Goal: Transaction & Acquisition: Purchase product/service

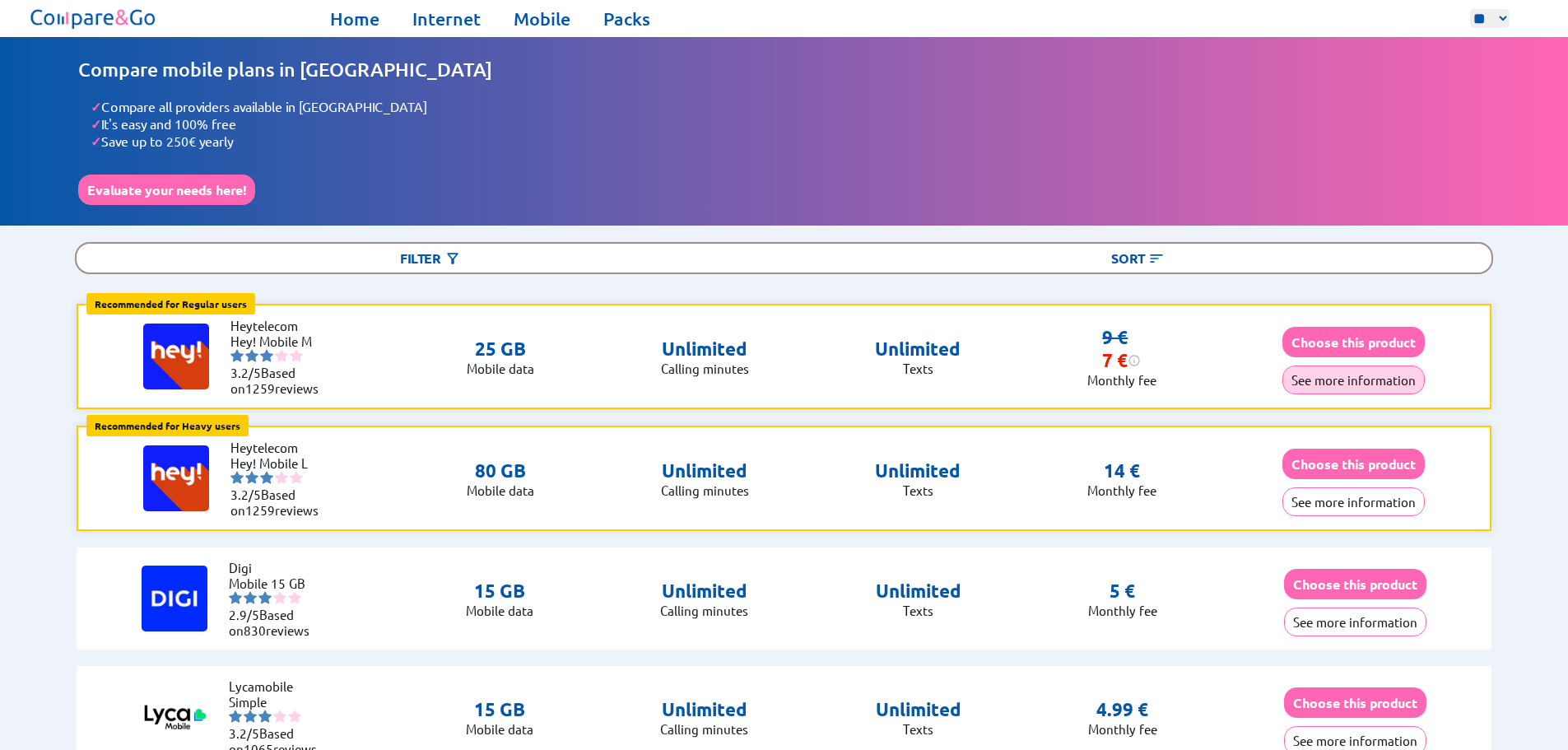
click at [1320, 384] on button "See more information" at bounding box center [1352, 379] width 142 height 29
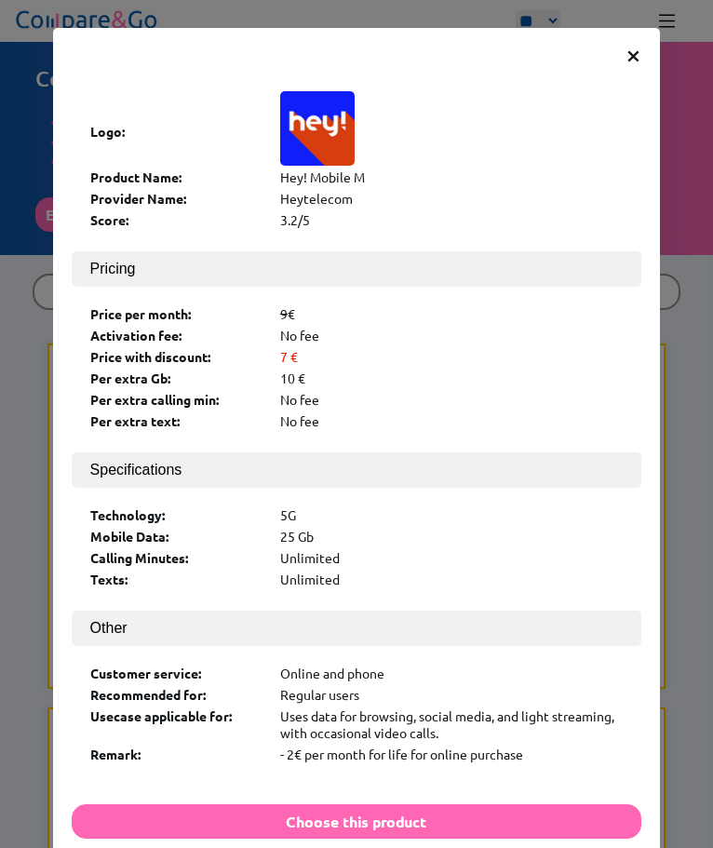
click at [668, 38] on div "× Logo: Product Name: Hey! Mobile M Provider Name: Heytelecom Score: 3.2/5 Pric…" at bounding box center [356, 424] width 713 height 848
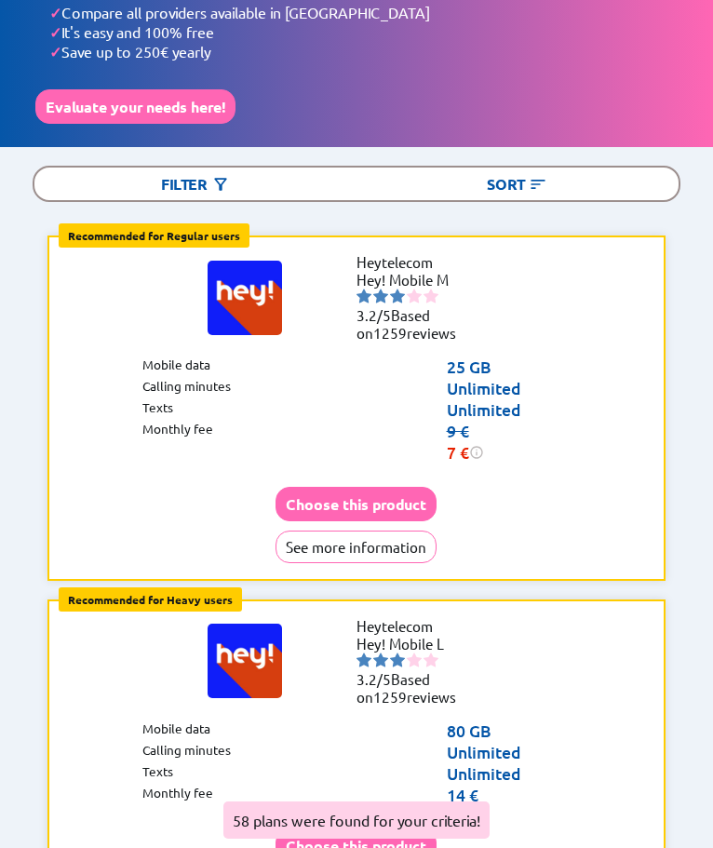
scroll to position [279, 0]
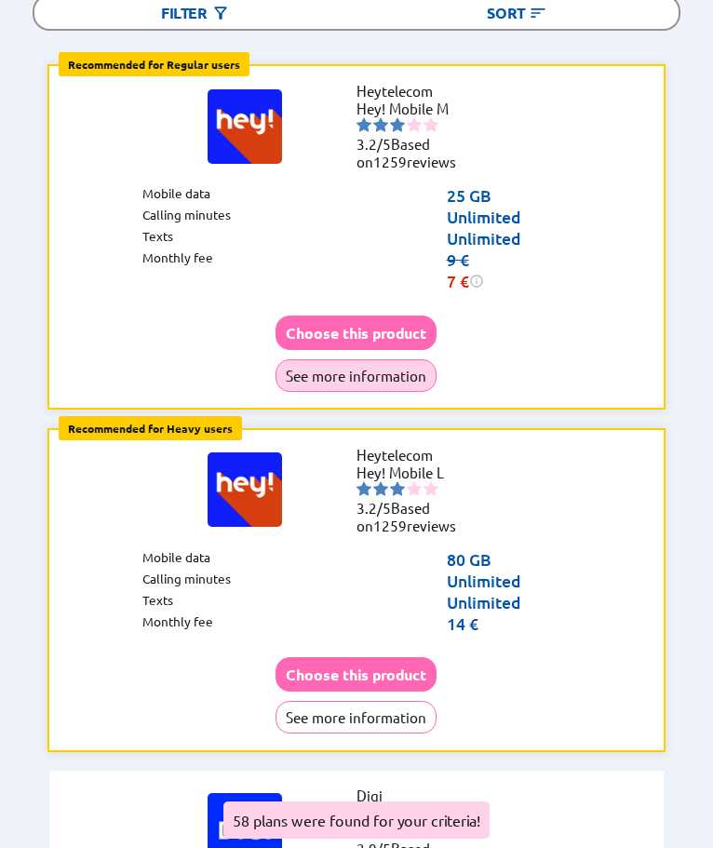
click at [398, 359] on button "See more information" at bounding box center [356, 375] width 161 height 33
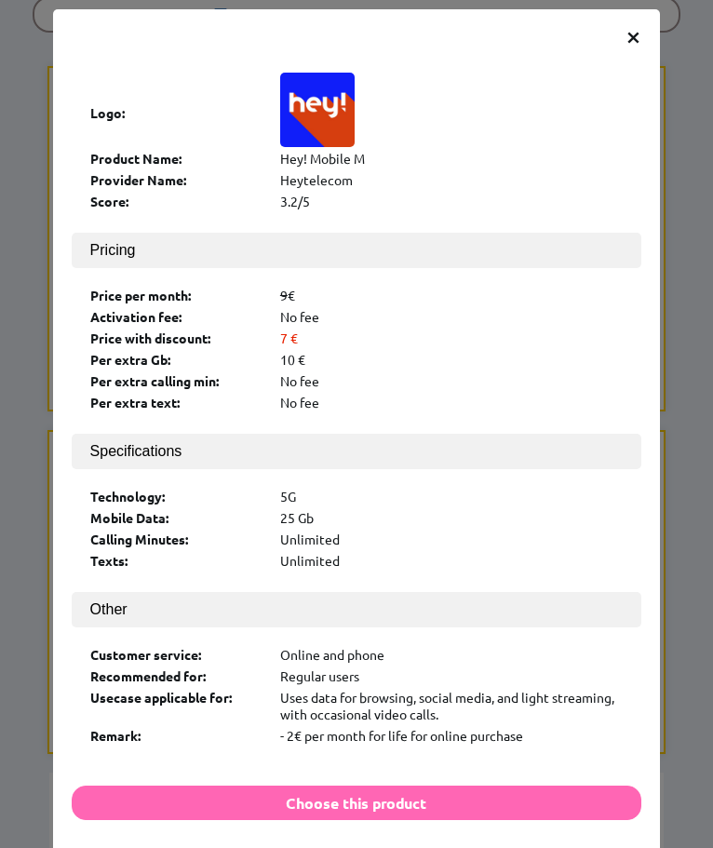
scroll to position [35, 0]
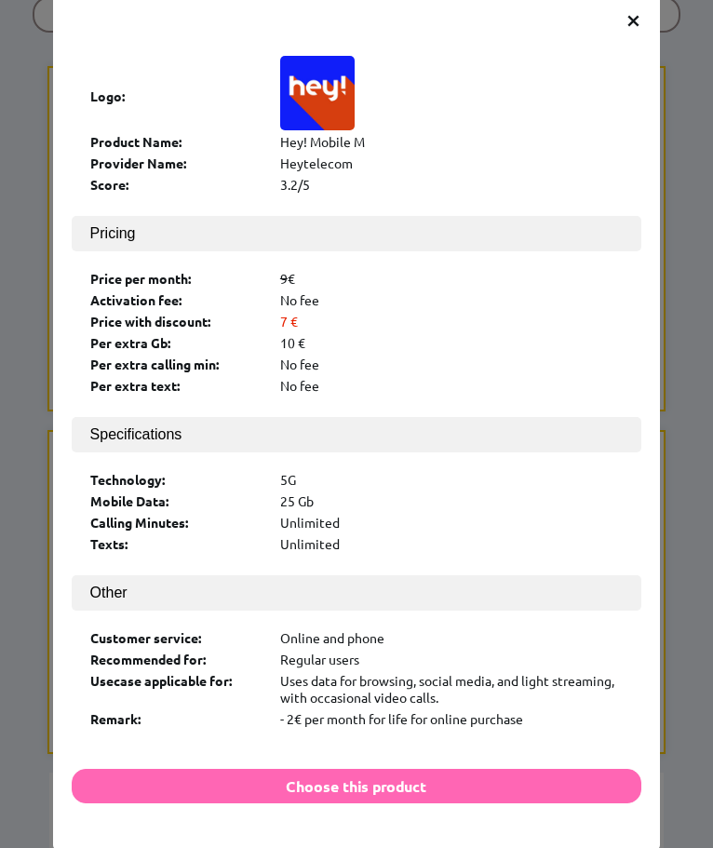
click at [658, 559] on div "× Logo: Product Name: Hey! Mobile M Provider Name: Heytelecom Score: 3.2/5 Pric…" at bounding box center [356, 424] width 713 height 848
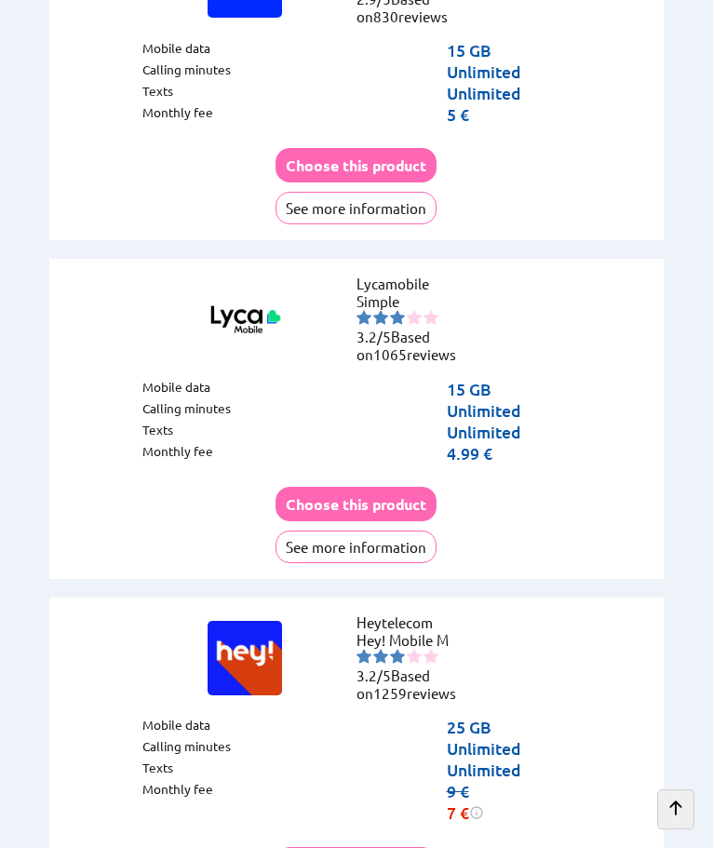
scroll to position [929, 0]
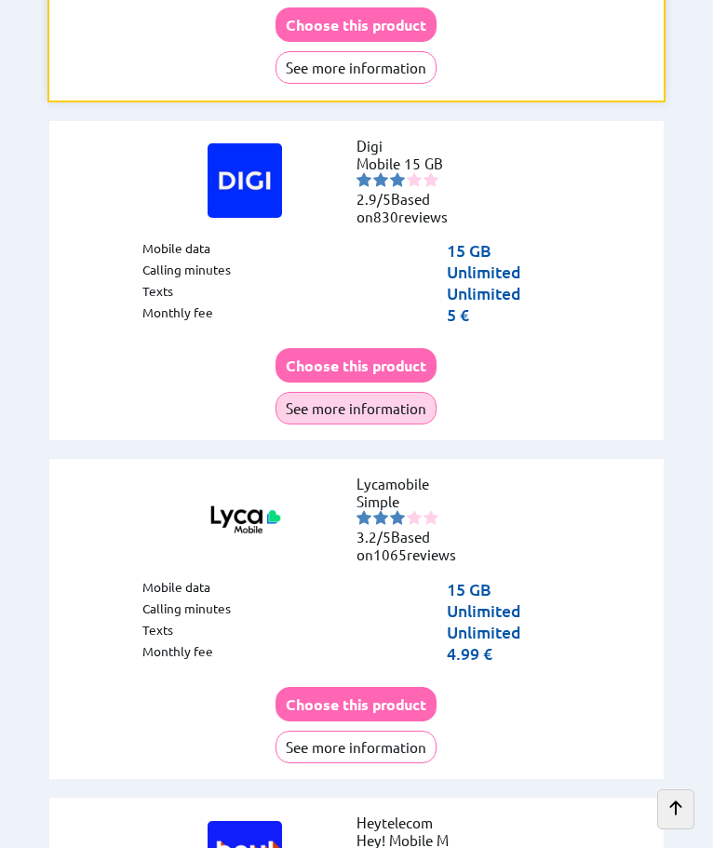
click at [385, 392] on button "See more information" at bounding box center [356, 408] width 161 height 33
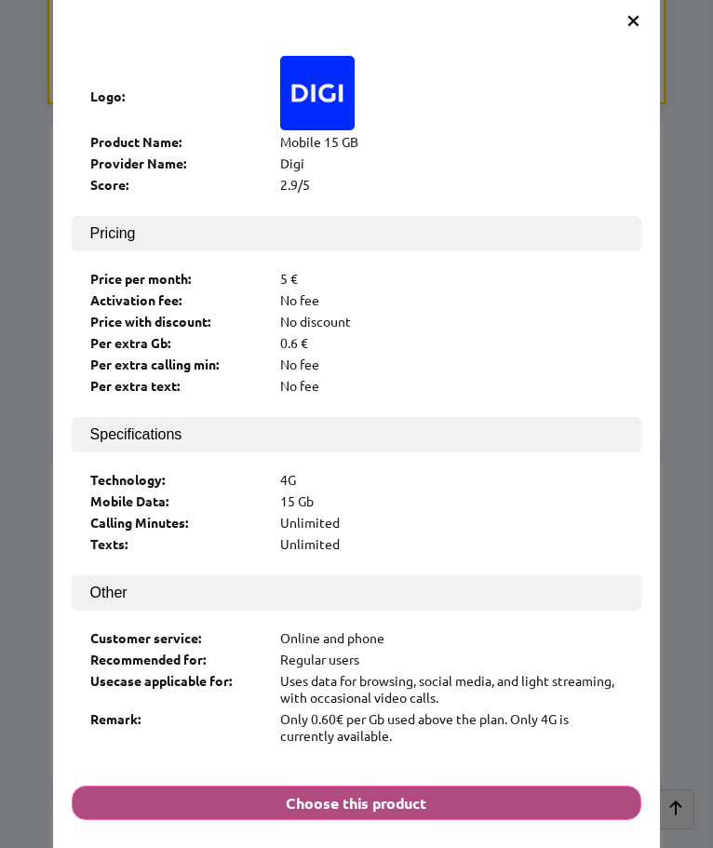
click at [415, 786] on button "Choose this product" at bounding box center [357, 803] width 571 height 34
